Goal: Information Seeking & Learning: Learn about a topic

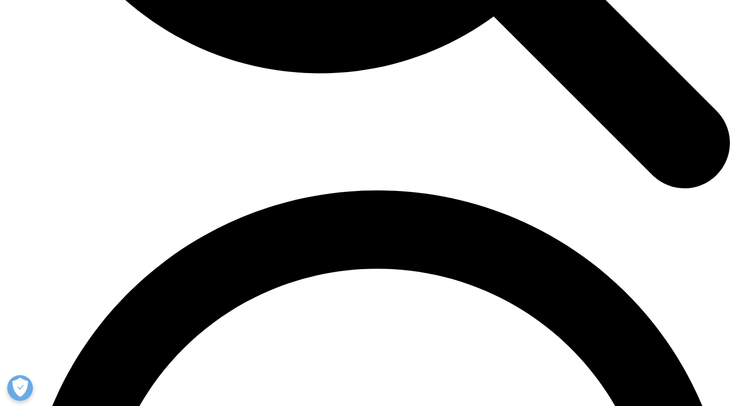
scroll to position [4556, 0]
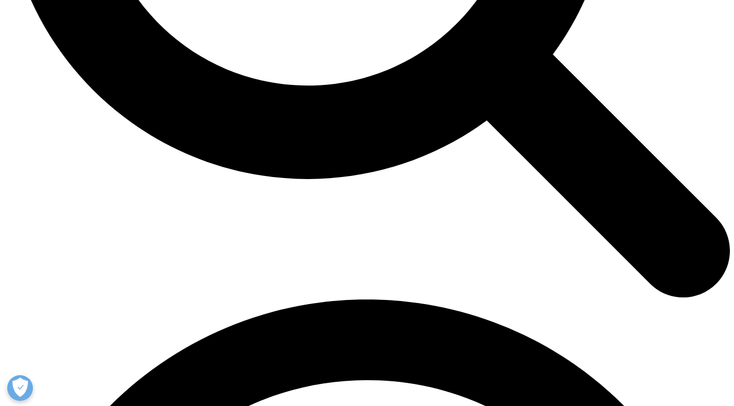
scroll to position [1224, 0]
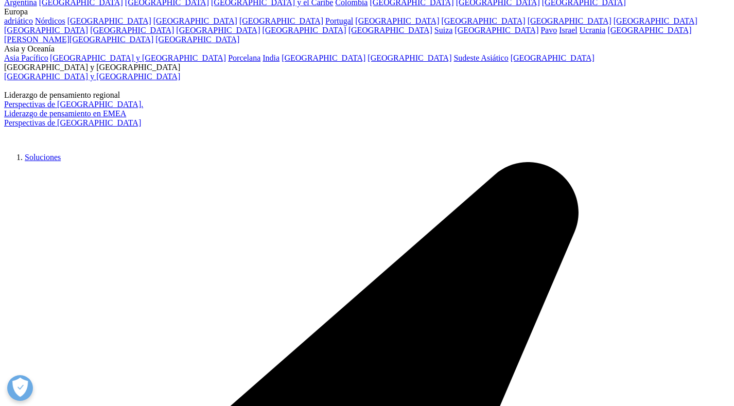
scroll to position [2265, 0]
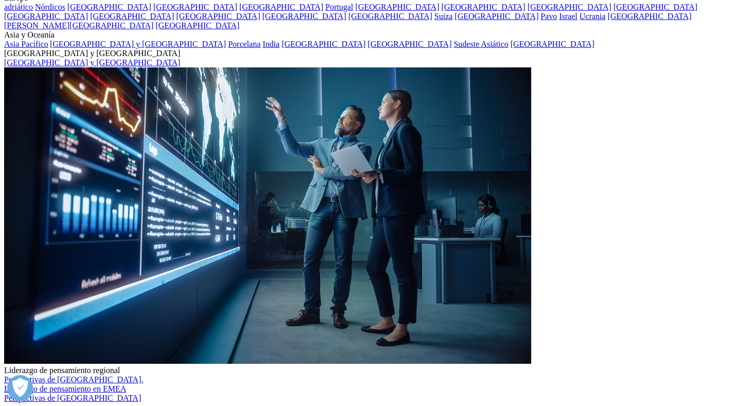
click at [561, 233] on font "LEER ARTÍCULO COMPLETO" at bounding box center [568, 237] width 83 height 9
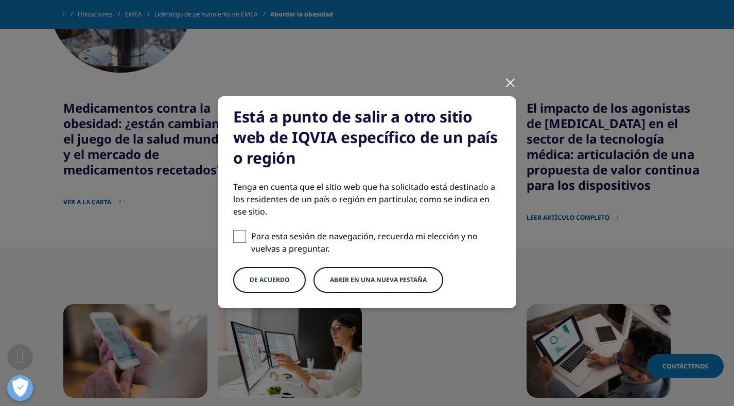
click at [505, 83] on div at bounding box center [511, 82] width 12 height 28
